Goal: Complete application form

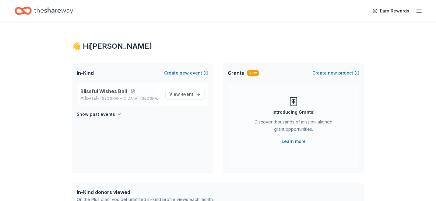
click at [118, 88] on span "Blissful Wishes Ball" at bounding box center [103, 91] width 47 height 7
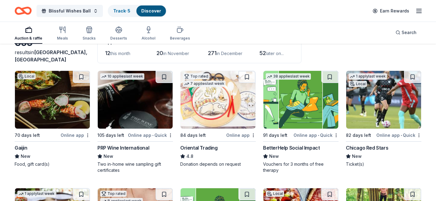
scroll to position [40, 0]
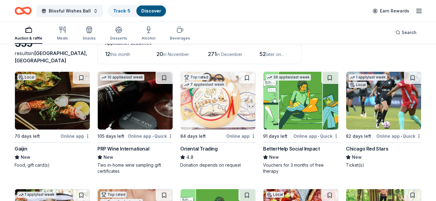
click at [61, 101] on img at bounding box center [52, 101] width 75 height 58
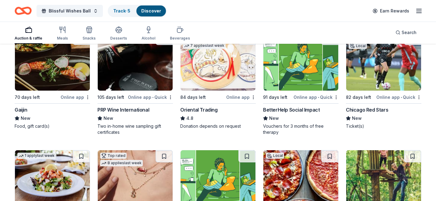
scroll to position [79, 0]
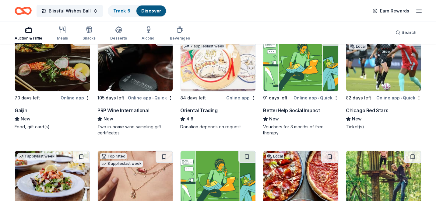
click at [299, 67] on img at bounding box center [300, 62] width 75 height 58
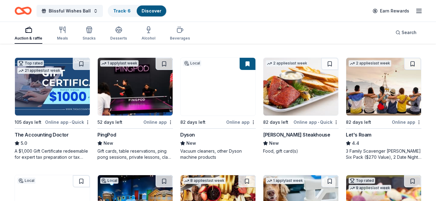
scroll to position [289, 0]
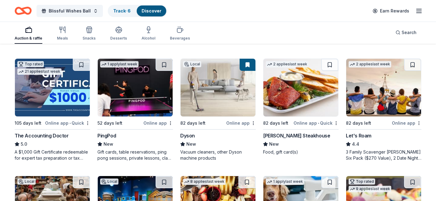
click at [149, 92] on img at bounding box center [135, 88] width 75 height 58
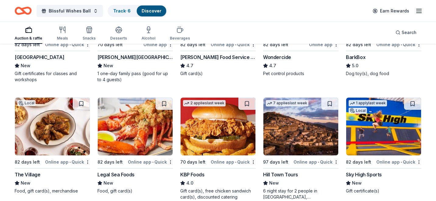
scroll to position [499, 0]
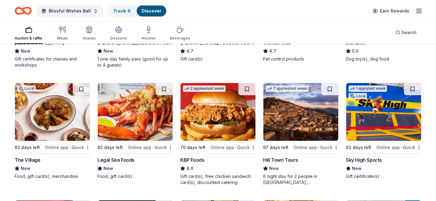
click at [378, 104] on img at bounding box center [383, 112] width 75 height 58
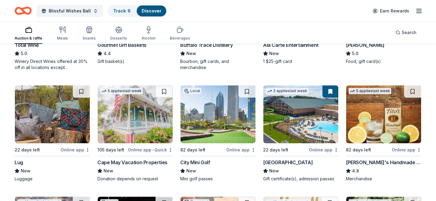
scroll to position [1203, 0]
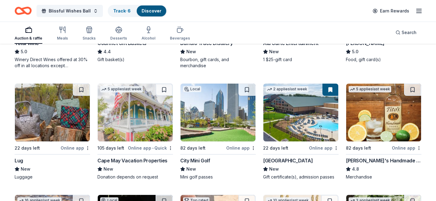
click at [151, 115] on img at bounding box center [135, 113] width 75 height 58
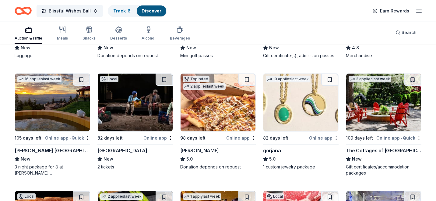
scroll to position [1327, 0]
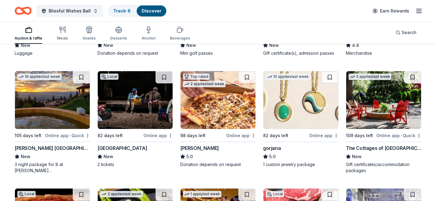
click at [62, 113] on img at bounding box center [52, 100] width 75 height 58
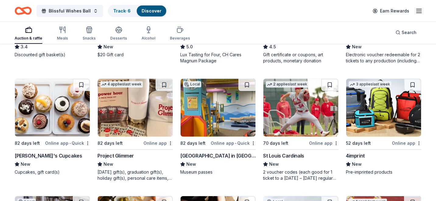
scroll to position [1695, 0]
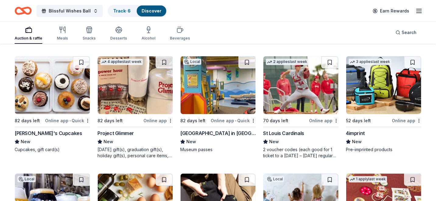
click at [309, 80] on img at bounding box center [300, 85] width 75 height 58
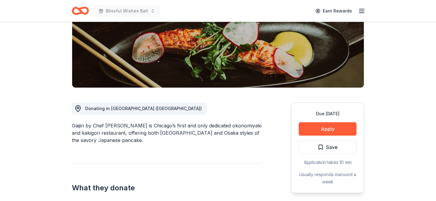
scroll to position [100, 0]
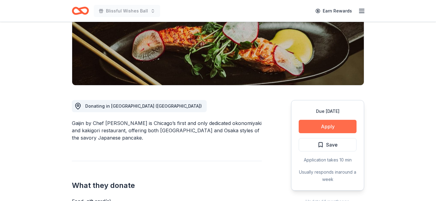
click at [338, 127] on button "Apply" at bounding box center [328, 126] width 58 height 13
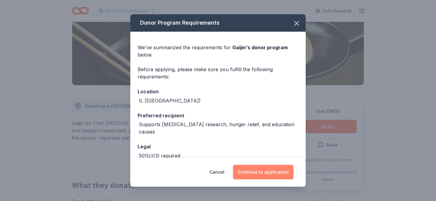
click at [252, 173] on button "Continue to application" at bounding box center [263, 172] width 61 height 15
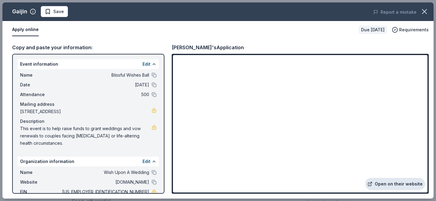
click at [397, 186] on link "Open on their website" at bounding box center [395, 184] width 60 height 12
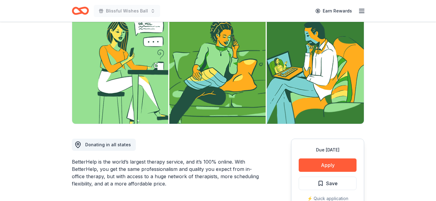
scroll to position [83, 0]
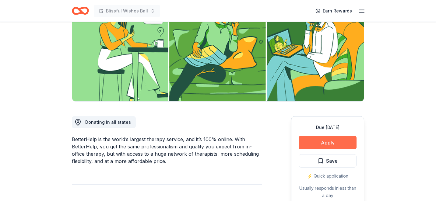
click at [327, 143] on button "Apply" at bounding box center [328, 142] width 58 height 13
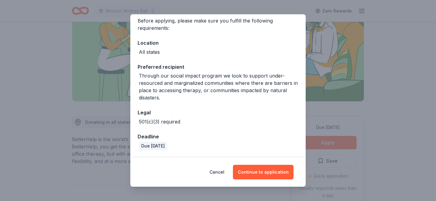
scroll to position [47, 0]
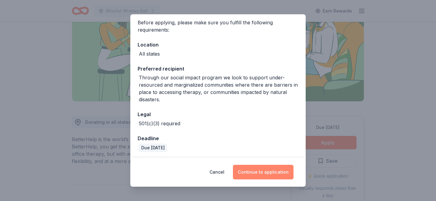
click at [250, 176] on button "Continue to application" at bounding box center [263, 172] width 61 height 15
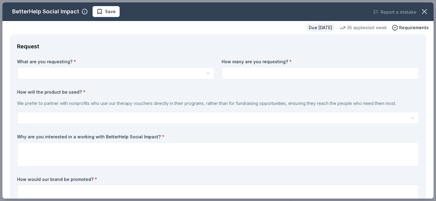
scroll to position [0, 0]
click at [117, 72] on html "Blissful Wishes Ball Earn Rewards Due in 91 days Share BetterHelp Social Impact…" at bounding box center [218, 100] width 436 height 201
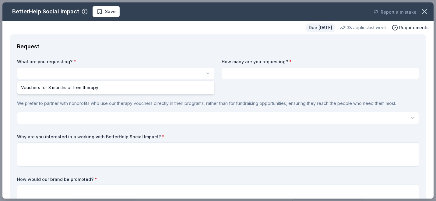
select select "Vouchers for 3 months of free therapy"
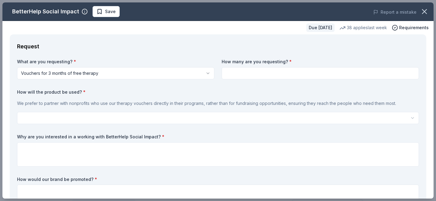
click at [228, 73] on input at bounding box center [320, 73] width 197 height 12
type input "2"
click at [39, 117] on html "Blissful Wishes Ball Save Apply Due in 91 days Share BetterHelp Social Impact N…" at bounding box center [218, 100] width 436 height 201
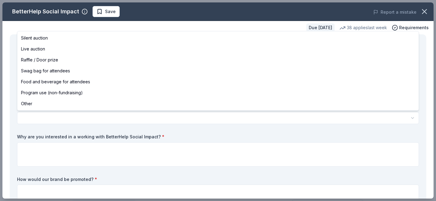
select select "silentAuction"
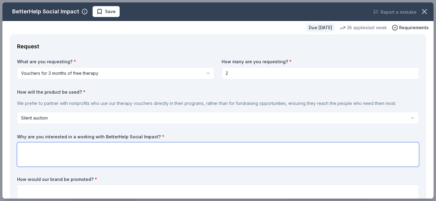
click at [56, 142] on textarea at bounding box center [218, 154] width 402 height 24
click at [28, 147] on textarea at bounding box center [218, 154] width 402 height 24
paste textarea "Wish Upon a Wedding is a national nonprofit that grants weddings and vow renewa…"
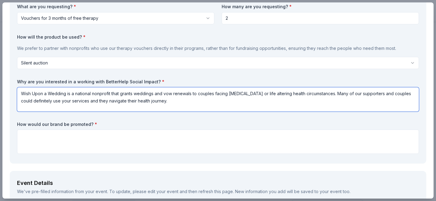
scroll to position [54, 0]
type textarea "Wish Upon a Wedding is a national nonprofit that grants weddings and vow renewa…"
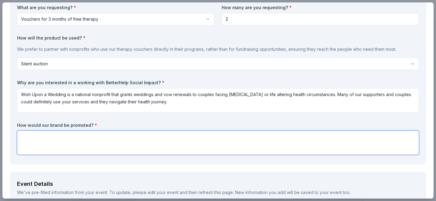
click at [28, 134] on textarea at bounding box center [218, 143] width 402 height 24
paste textarea "As a valued donor, your generosity will be recognized in our event program, on …"
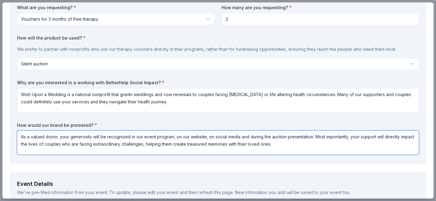
drag, startPoint x: 314, startPoint y: 137, endPoint x: 316, endPoint y: 144, distance: 7.2
click at [316, 144] on textarea "As a valued donor, your generosity will be recognized in our event program, on …" at bounding box center [218, 143] width 402 height 24
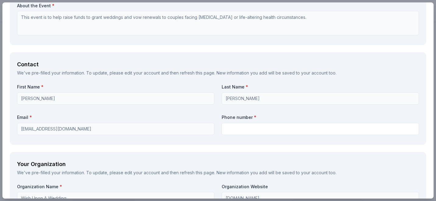
scroll to position [378, 0]
type textarea "As a valued donor, your generosity will be recognized in our event program, on …"
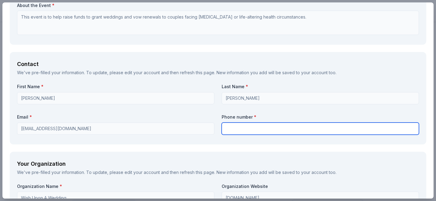
click at [230, 129] on input "text" at bounding box center [320, 129] width 197 height 12
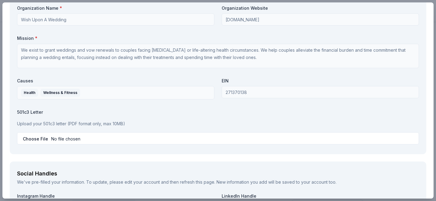
scroll to position [558, 0]
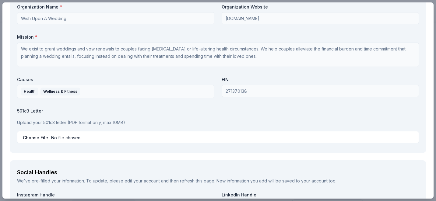
type input "7179515631"
click at [28, 122] on p "Upload your 501c3 letter (PDF format only, max 10MB)" at bounding box center [218, 122] width 402 height 7
click at [26, 124] on p "Upload your 501c3 letter (PDF format only, max 10MB)" at bounding box center [218, 122] width 402 height 7
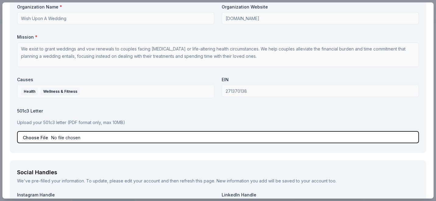
click at [75, 138] on input "file" at bounding box center [218, 137] width 402 height 12
type input "C:\fakepath\WUW-IRS-Final-Determination-letter-1 (1).pdf"
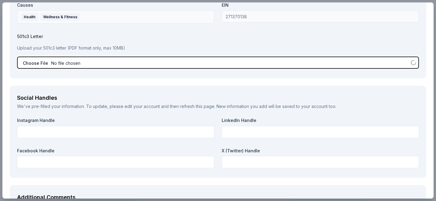
scroll to position [633, 0]
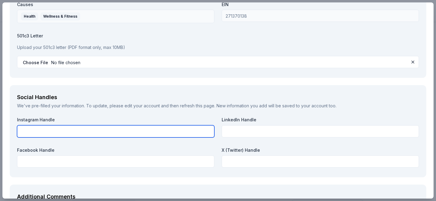
click at [51, 132] on input "text" at bounding box center [115, 131] width 197 height 12
type input "wishuponawedding"
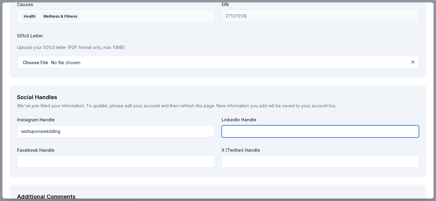
click at [237, 134] on input "text" at bounding box center [320, 131] width 197 height 12
click at [233, 127] on input "text" at bounding box center [320, 131] width 197 height 12
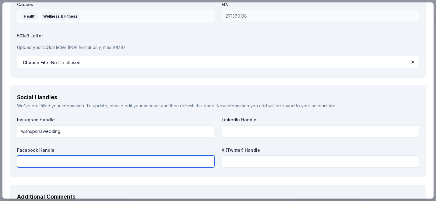
click at [54, 162] on input "text" at bounding box center [115, 162] width 197 height 12
type input "Wish Upon a Wedding"
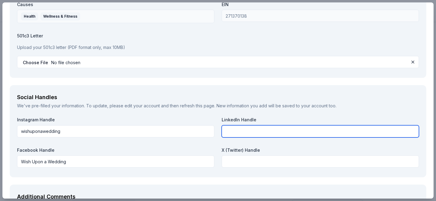
click at [242, 130] on input "text" at bounding box center [320, 131] width 197 height 12
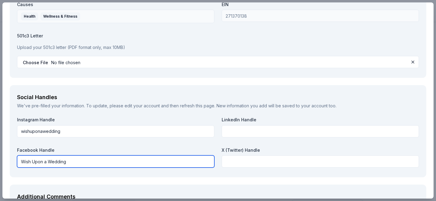
drag, startPoint x: 75, startPoint y: 162, endPoint x: 17, endPoint y: 161, distance: 57.5
click at [17, 161] on input "Wish Upon a Wedding" at bounding box center [115, 162] width 197 height 12
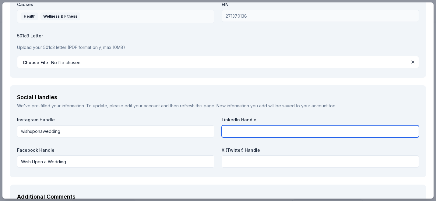
click at [231, 129] on input "text" at bounding box center [320, 131] width 197 height 12
paste input "Wish Upon a Wedding"
type input "Wish Upon a Wedding"
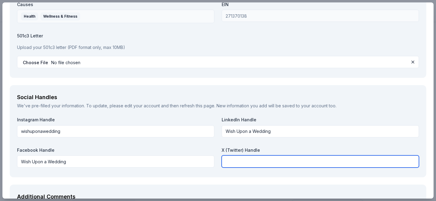
click at [231, 161] on input "text" at bounding box center [320, 162] width 197 height 12
paste input "Wish Upon a Wedding"
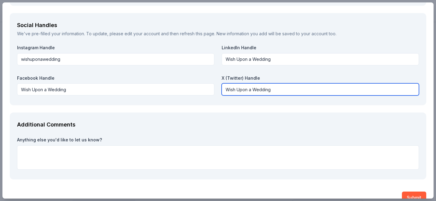
scroll to position [714, 0]
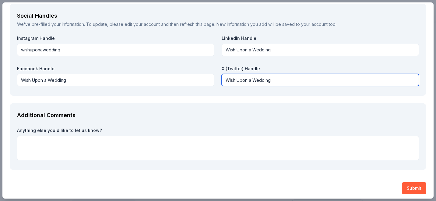
type input "Wish Upon a Wedding"
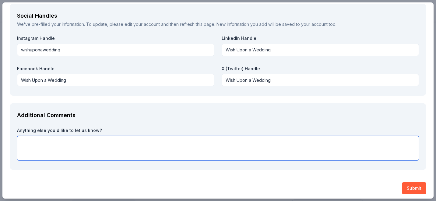
click at [86, 145] on textarea at bounding box center [218, 148] width 402 height 24
click at [35, 142] on textarea "Thanks you so much for your consideration." at bounding box center [218, 148] width 402 height 24
type textarea "Thank you so much for your consideration."
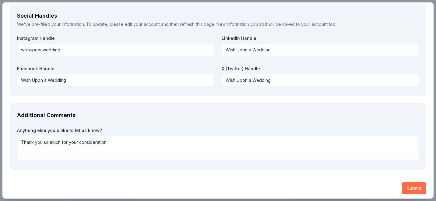
click at [418, 192] on button "Submit" at bounding box center [414, 188] width 24 height 12
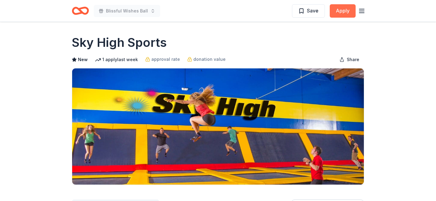
click at [338, 14] on button "Apply" at bounding box center [343, 10] width 26 height 13
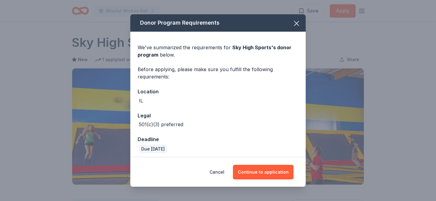
scroll to position [3, 0]
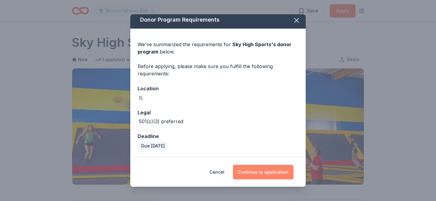
click at [268, 171] on button "Continue to application" at bounding box center [263, 172] width 61 height 15
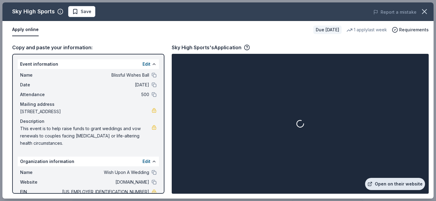
click at [380, 181] on link "Open on their website" at bounding box center [395, 184] width 60 height 12
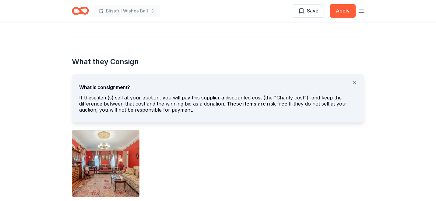
scroll to position [302, 0]
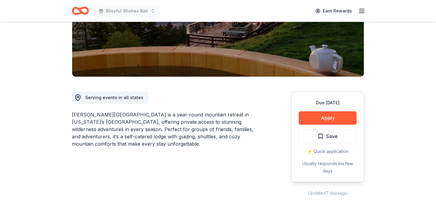
scroll to position [54, 0]
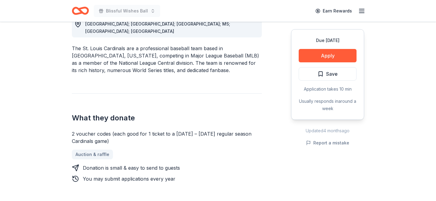
scroll to position [190, 0]
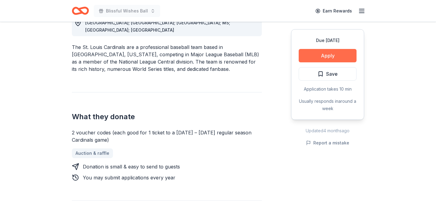
click at [328, 56] on button "Apply" at bounding box center [328, 55] width 58 height 13
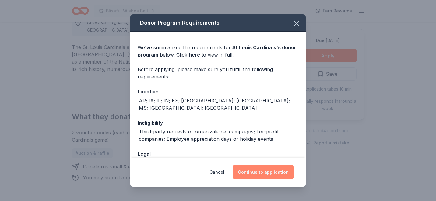
click at [263, 173] on button "Continue to application" at bounding box center [263, 172] width 61 height 15
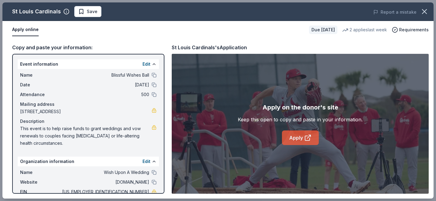
click at [300, 140] on link "Apply" at bounding box center [300, 138] width 37 height 15
